Goal: Understand process/instructions: Learn how to perform a task or action

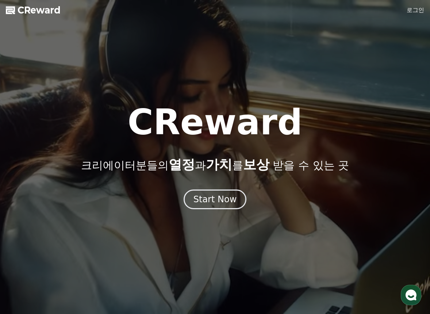
drag, startPoint x: 97, startPoint y: 87, endPoint x: 239, endPoint y: 179, distance: 168.7
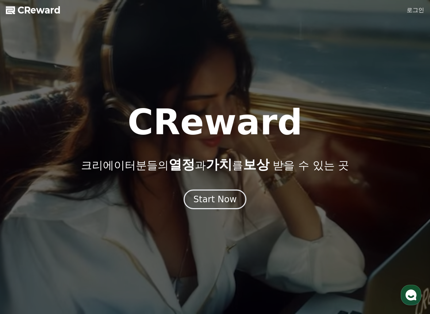
click at [103, 87] on div at bounding box center [215, 157] width 430 height 314
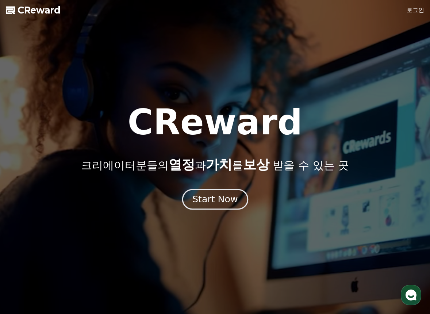
click at [222, 199] on div "Start Now" at bounding box center [214, 199] width 45 height 12
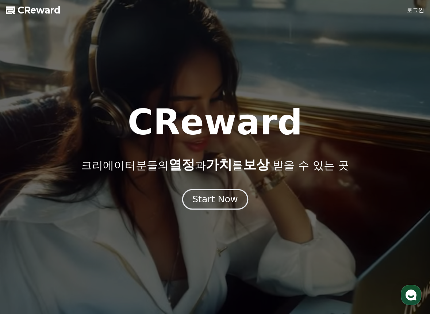
click at [230, 198] on div "Start Now" at bounding box center [214, 199] width 45 height 12
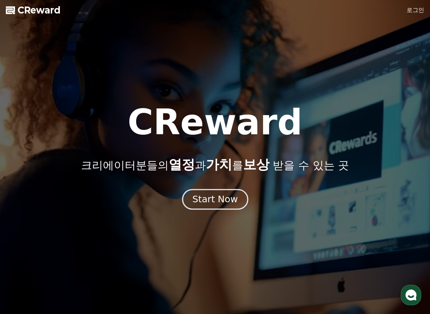
click at [209, 202] on div "Start Now" at bounding box center [214, 199] width 45 height 12
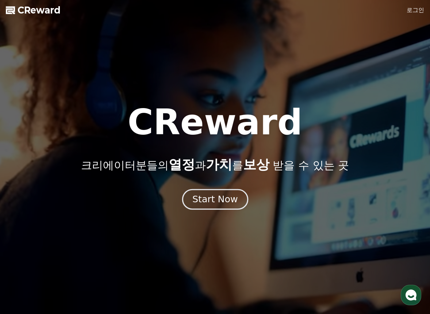
click at [209, 202] on div "Start Now" at bounding box center [214, 199] width 45 height 12
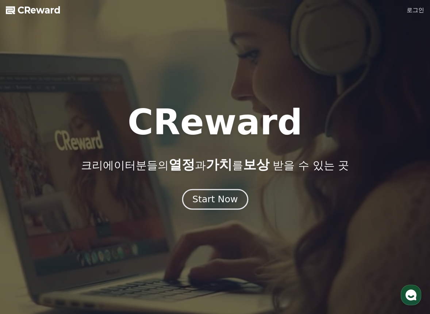
click at [209, 202] on div "Start Now" at bounding box center [214, 199] width 45 height 12
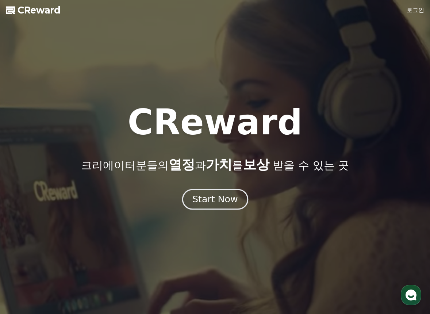
click at [226, 200] on div "Start Now" at bounding box center [214, 199] width 45 height 12
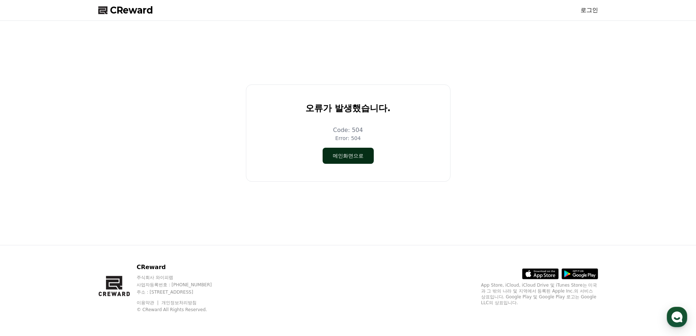
click at [348, 151] on button "메인화면으로" at bounding box center [347, 156] width 51 height 16
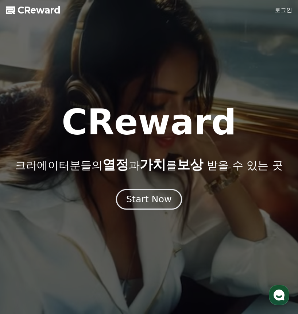
click at [154, 203] on div "Start Now" at bounding box center [148, 199] width 45 height 12
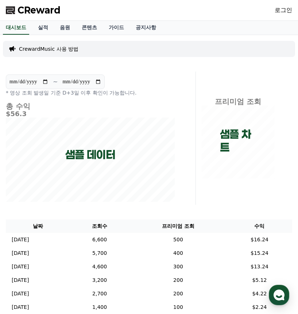
click at [278, 11] on link "로그인" at bounding box center [284, 10] width 18 height 9
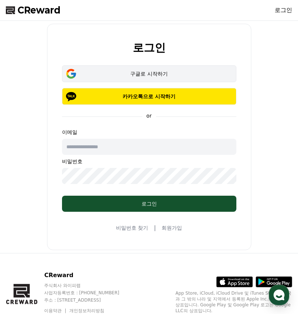
click at [171, 74] on div "구글로 시작하기" at bounding box center [149, 73] width 153 height 7
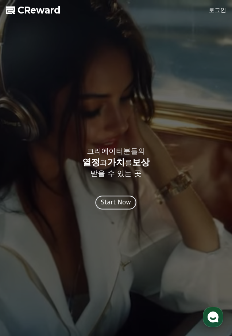
drag, startPoint x: 0, startPoint y: 0, endPoint x: 116, endPoint y: 203, distance: 233.6
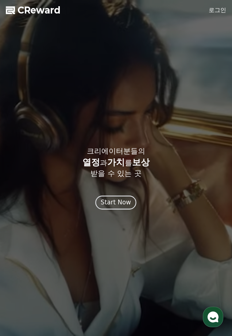
click at [116, 203] on div "Start Now" at bounding box center [116, 202] width 30 height 9
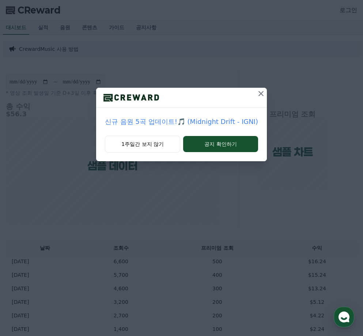
click at [253, 94] on icon at bounding box center [260, 93] width 9 height 9
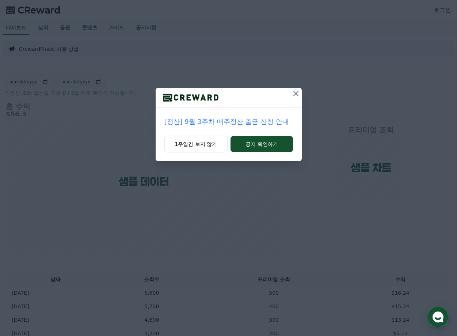
click at [253, 91] on button at bounding box center [296, 94] width 12 height 12
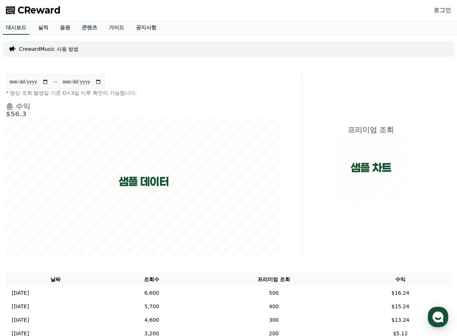
click at [233, 68] on div "**********" at bounding box center [228, 204] width 457 height 338
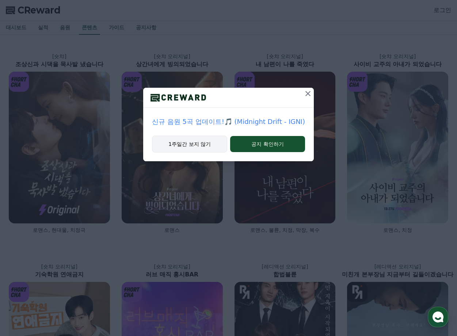
click at [192, 139] on button "1주일간 보지 않기" at bounding box center [189, 143] width 75 height 17
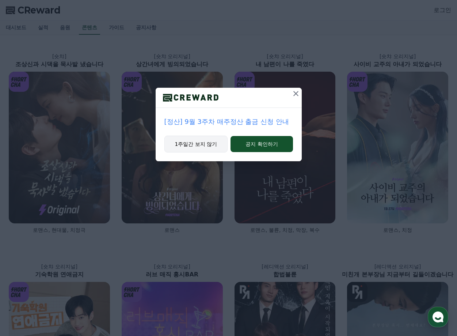
click at [196, 142] on button "1주일간 보지 않기" at bounding box center [196, 143] width 64 height 17
